Goal: Information Seeking & Learning: Stay updated

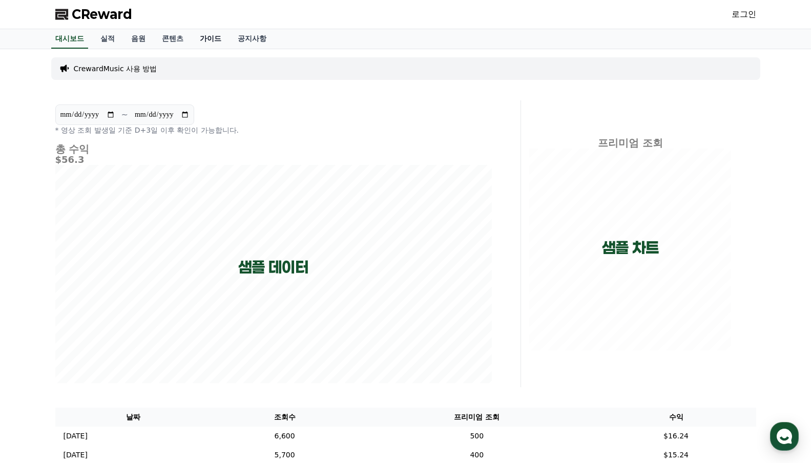
click at [206, 37] on link "가이드" at bounding box center [211, 38] width 38 height 19
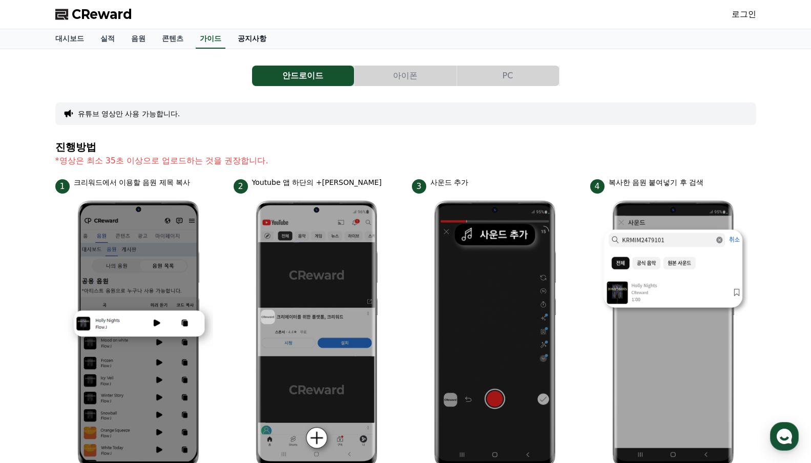
click at [258, 39] on link "공지사항" at bounding box center [252, 38] width 45 height 19
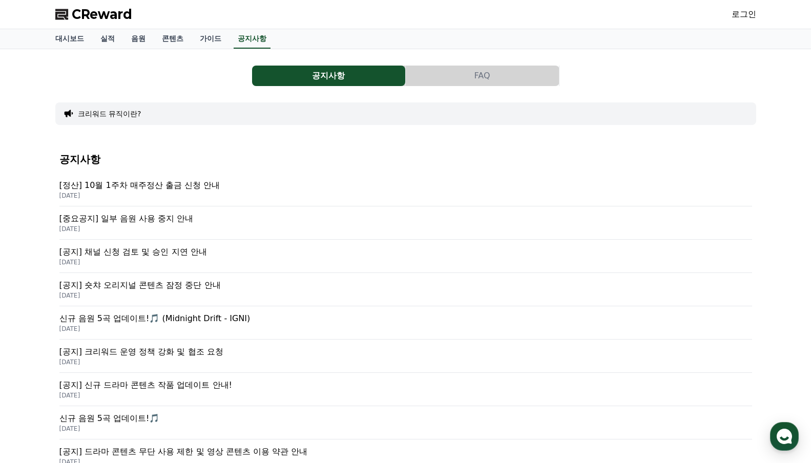
click at [184, 223] on p "[중요공지] 일부 음원 사용 중지 안내" at bounding box center [405, 219] width 693 height 12
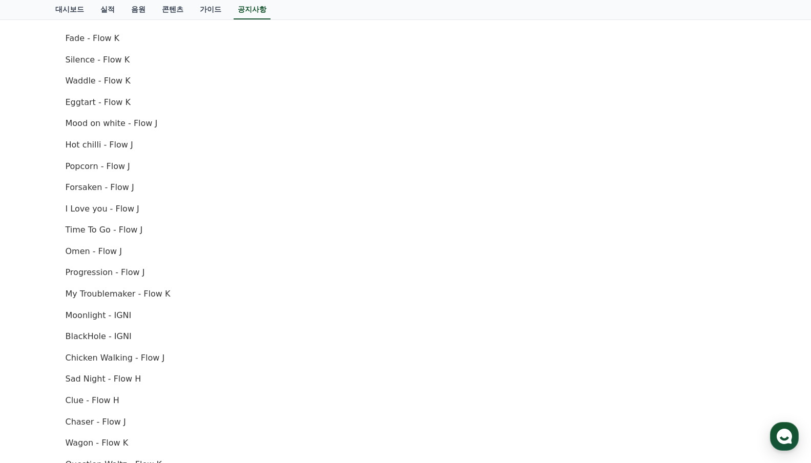
scroll to position [359, 0]
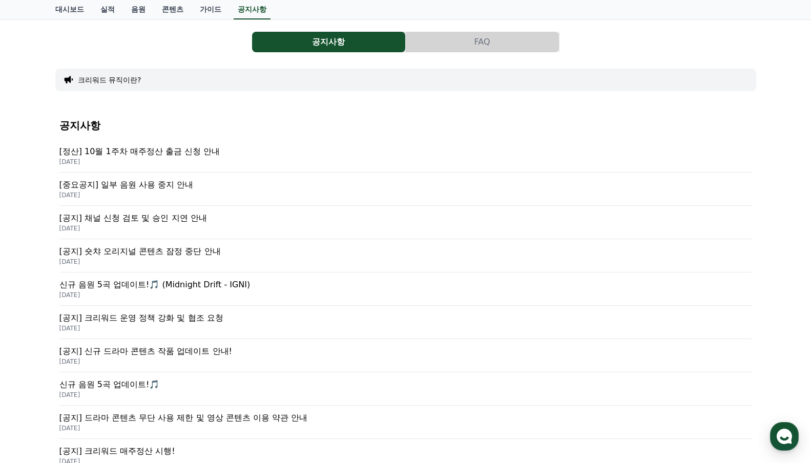
scroll to position [51, 0]
